Goal: Task Accomplishment & Management: Manage account settings

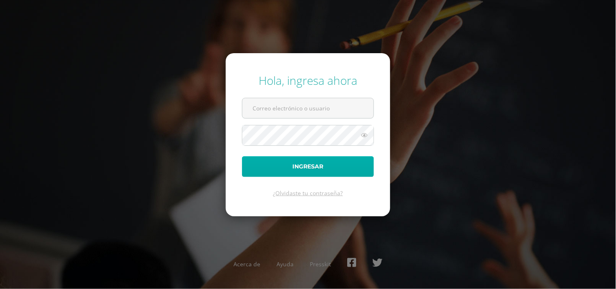
type input "[PERSON_NAME][EMAIL_ADDRESS][DOMAIN_NAME]"
click at [316, 164] on button "Ingresar" at bounding box center [308, 166] width 132 height 21
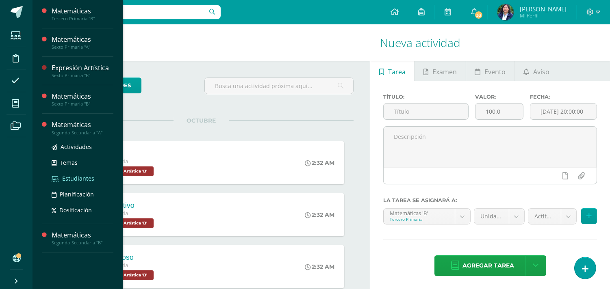
click at [75, 177] on span "Estudiantes" at bounding box center [78, 179] width 32 height 8
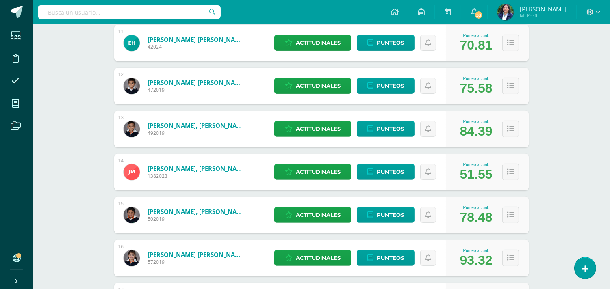
scroll to position [587, 0]
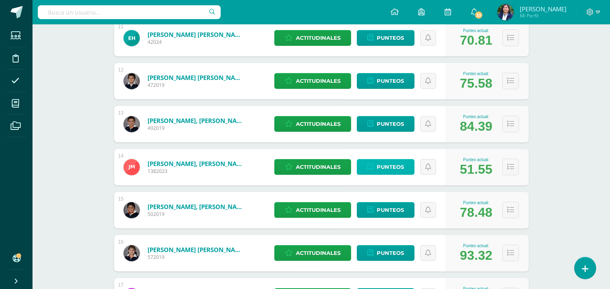
click at [382, 167] on span "Punteos" at bounding box center [390, 167] width 27 height 15
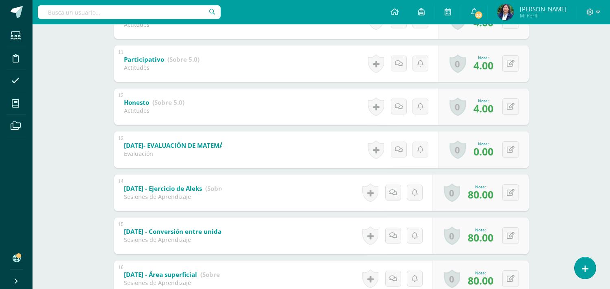
scroll to position [587, 0]
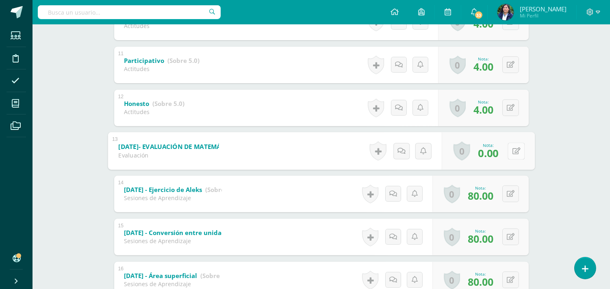
click at [512, 152] on icon at bounding box center [516, 150] width 8 height 7
type input "45"
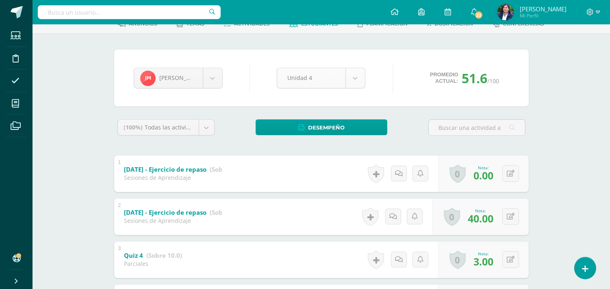
scroll to position [0, 0]
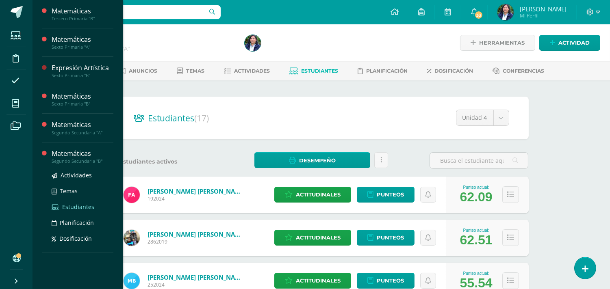
click at [84, 208] on span "Estudiantes" at bounding box center [78, 207] width 32 height 8
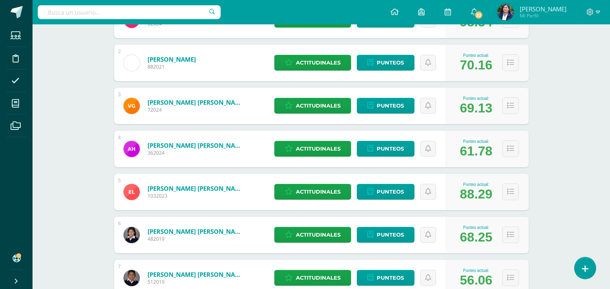
scroll to position [180, 0]
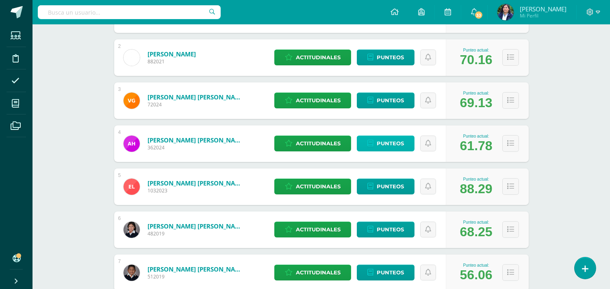
click at [379, 143] on span "Punteos" at bounding box center [390, 143] width 27 height 15
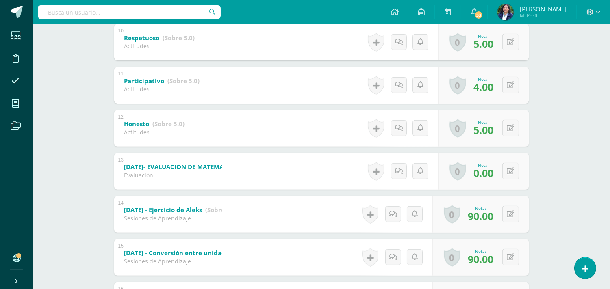
scroll to position [569, 0]
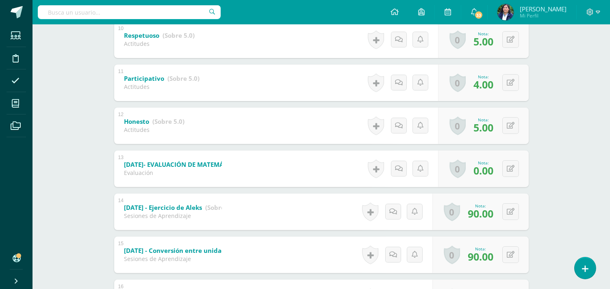
click at [456, 167] on link "0" at bounding box center [457, 169] width 16 height 19
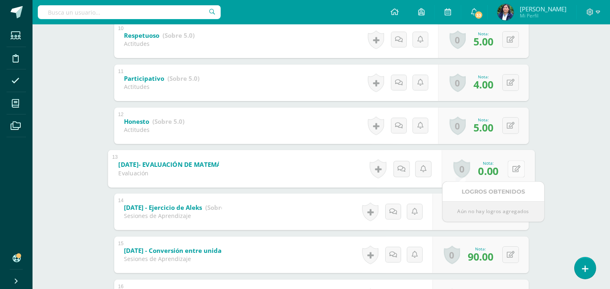
click at [512, 169] on icon at bounding box center [516, 168] width 8 height 7
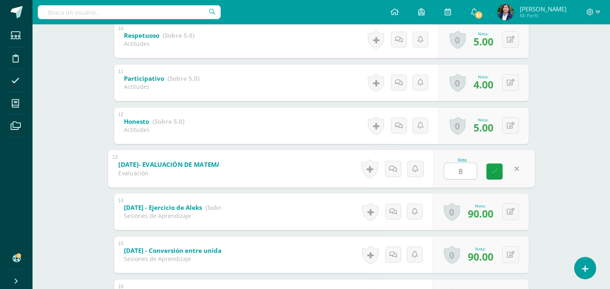
type input "81"
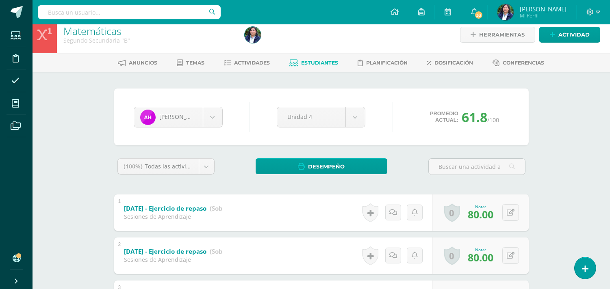
scroll to position [0, 0]
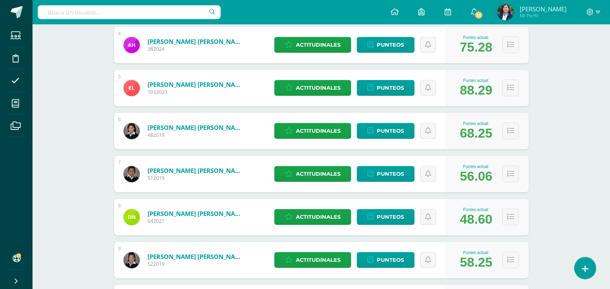
scroll to position [361, 0]
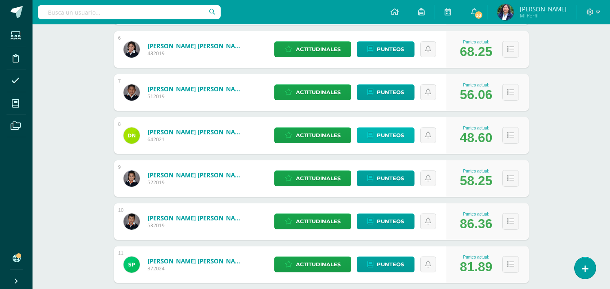
click at [395, 135] on span "Punteos" at bounding box center [390, 135] width 27 height 15
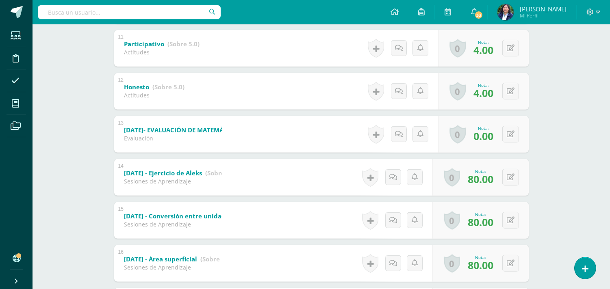
scroll to position [639, 0]
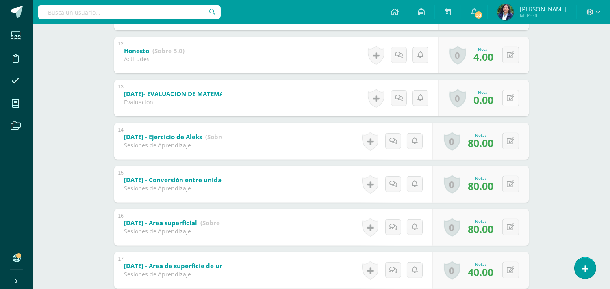
click at [513, 98] on icon at bounding box center [511, 98] width 8 height 7
type input "49"
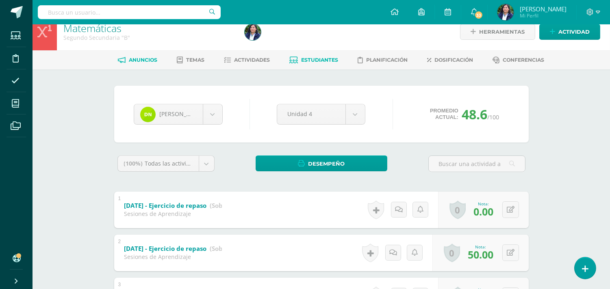
scroll to position [0, 0]
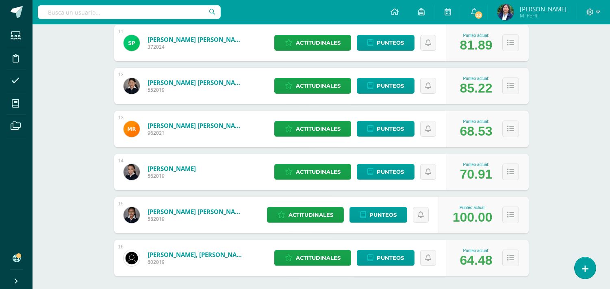
scroll to position [587, 0]
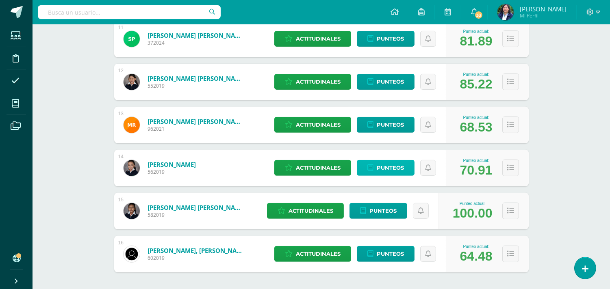
click at [401, 169] on span "Punteos" at bounding box center [390, 167] width 27 height 15
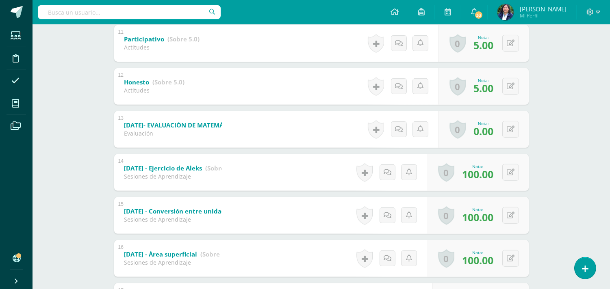
scroll to position [614, 0]
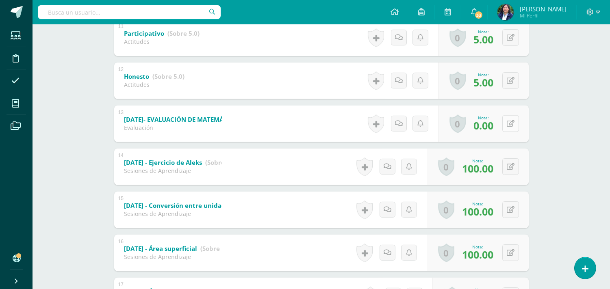
click at [517, 126] on button at bounding box center [510, 123] width 17 height 17
type input "78"
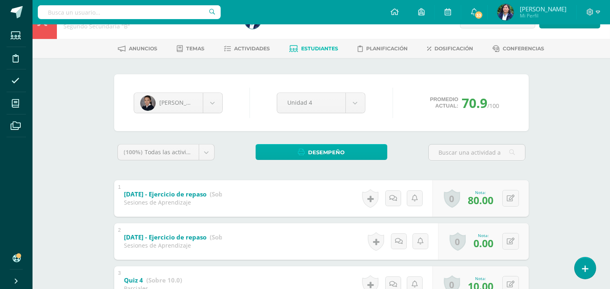
scroll to position [0, 0]
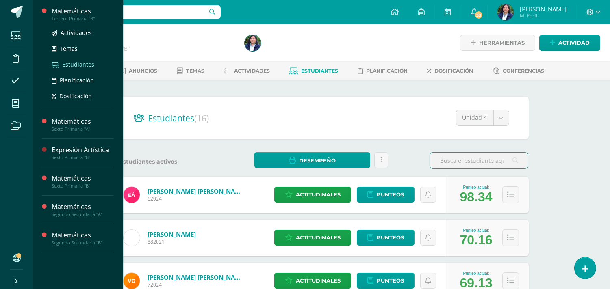
click at [73, 64] on span "Estudiantes" at bounding box center [78, 65] width 32 height 8
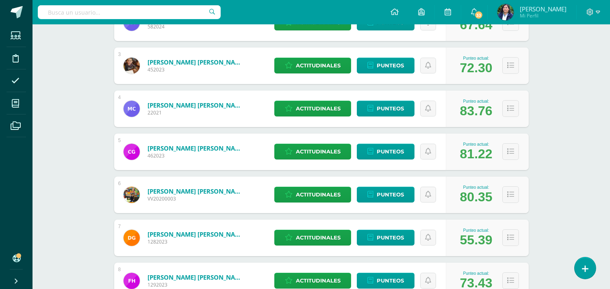
scroll to position [221, 0]
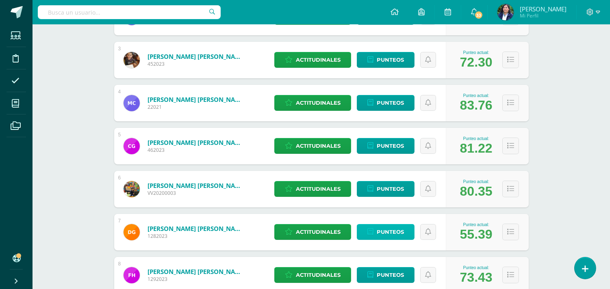
click at [389, 233] on span "Punteos" at bounding box center [390, 232] width 27 height 15
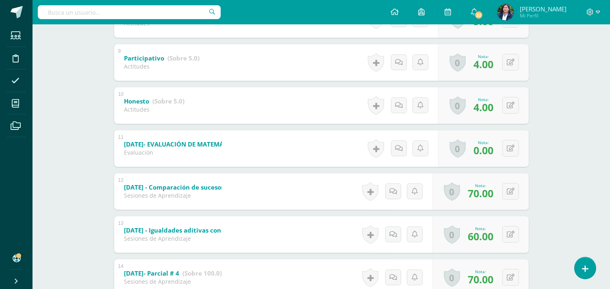
scroll to position [457, 0]
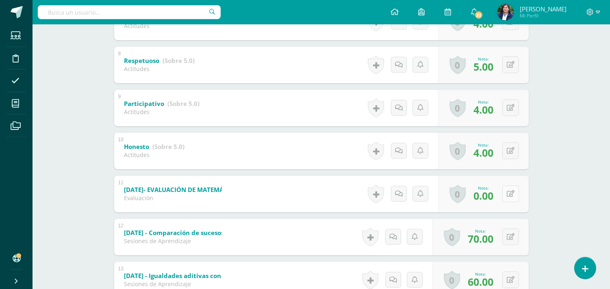
click at [511, 193] on icon at bounding box center [511, 194] width 8 height 7
type input "65"
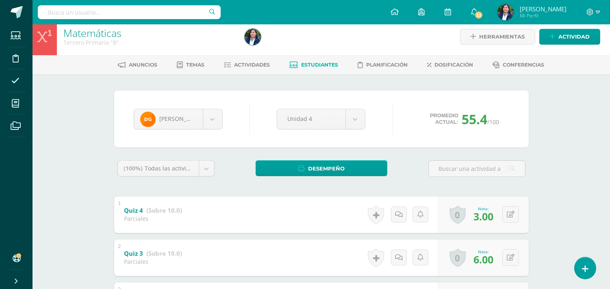
scroll to position [0, 0]
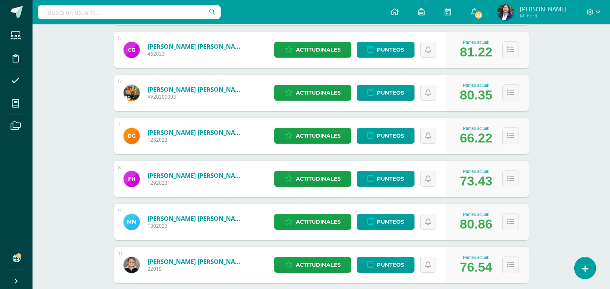
scroll to position [362, 0]
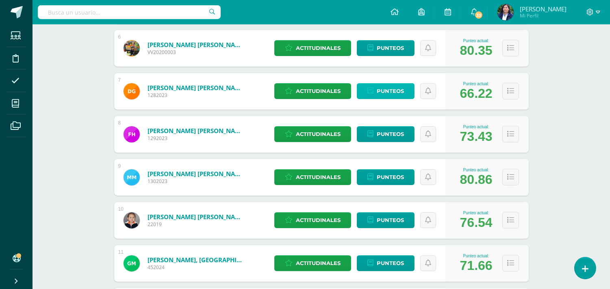
click at [379, 95] on span "Punteos" at bounding box center [390, 91] width 27 height 15
